Goal: Find specific page/section: Find specific page/section

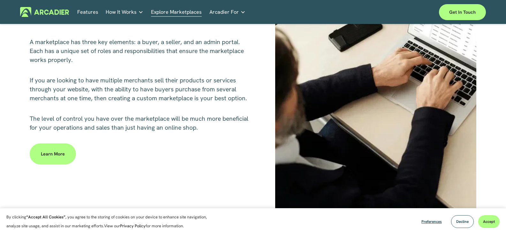
scroll to position [354, 0]
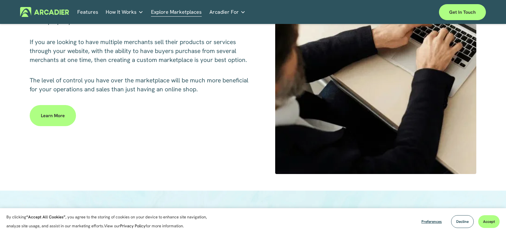
click at [47, 125] on link "Learn more" at bounding box center [53, 115] width 46 height 21
